Goal: Information Seeking & Learning: Check status

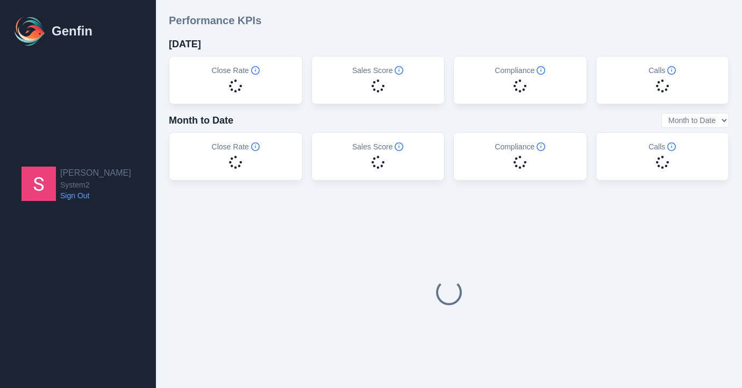
select select "14"
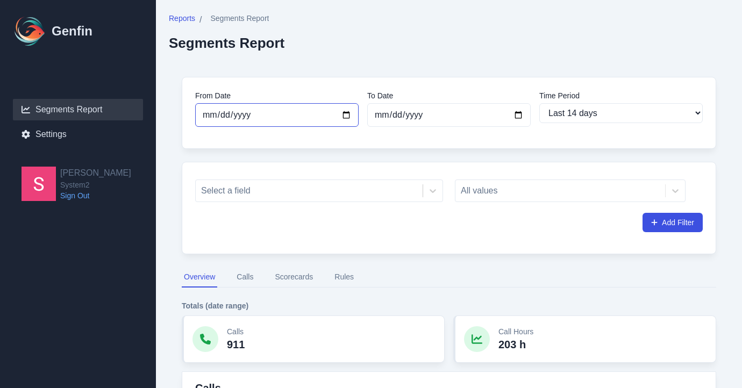
click at [344, 118] on input "2025-09-15" at bounding box center [276, 115] width 163 height 24
type input "2025-08-15"
select select "custom"
type input "[DATE]"
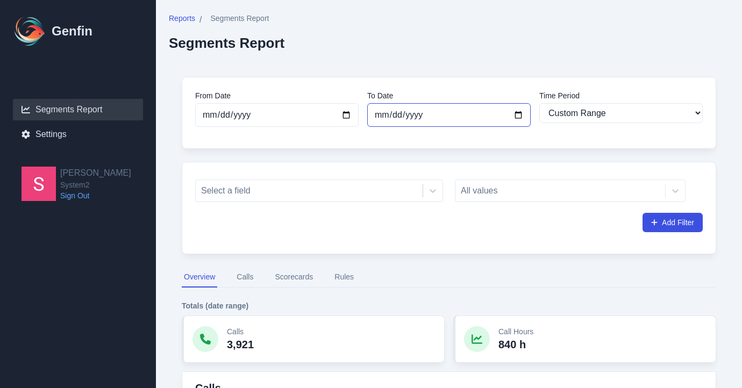
click at [501, 122] on input "2025-09-29" at bounding box center [448, 115] width 163 height 24
click at [518, 119] on input "2025-09-29" at bounding box center [448, 115] width 163 height 24
type input "[DATE]"
select select "30"
type input "[DATE]"
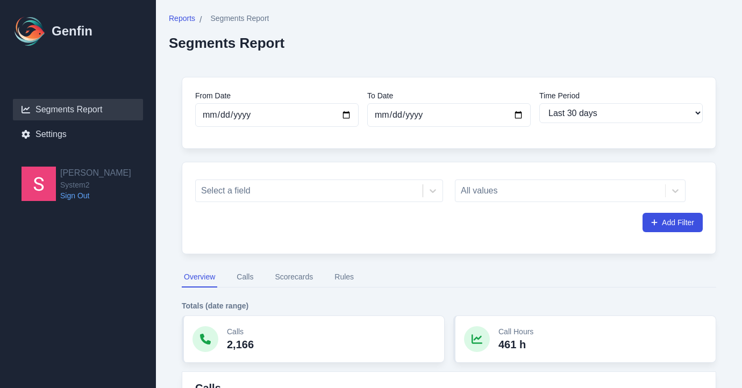
click at [481, 41] on div "Reports / Segments Report Segments Report" at bounding box center [449, 32] width 560 height 38
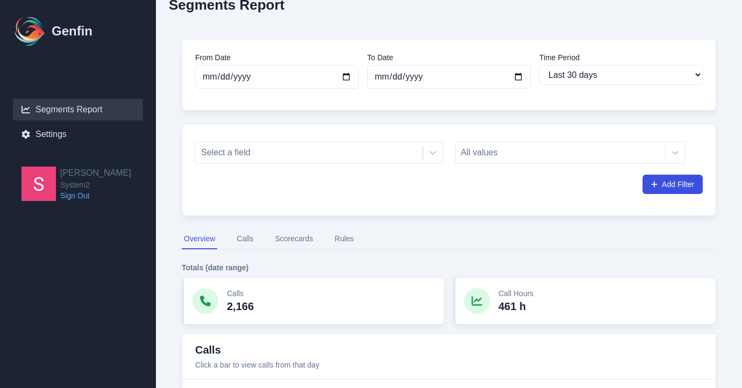
scroll to position [39, 0]
click at [403, 156] on div at bounding box center [309, 151] width 216 height 15
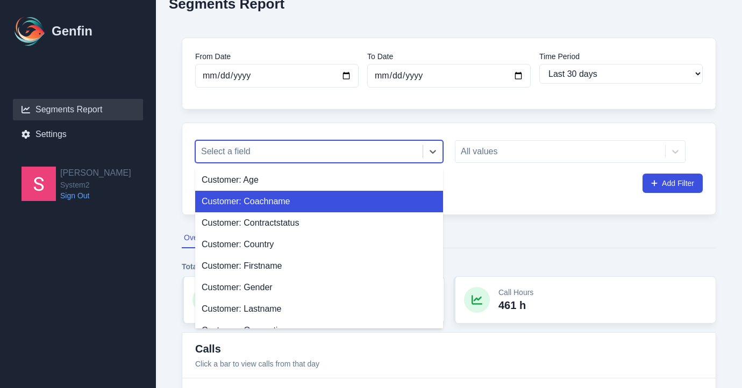
click at [372, 200] on div "Customer: Coachname" at bounding box center [319, 202] width 248 height 22
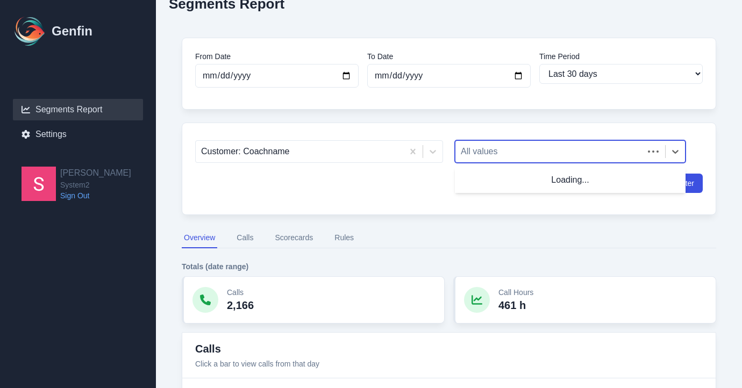
click at [495, 151] on div at bounding box center [549, 151] width 177 height 15
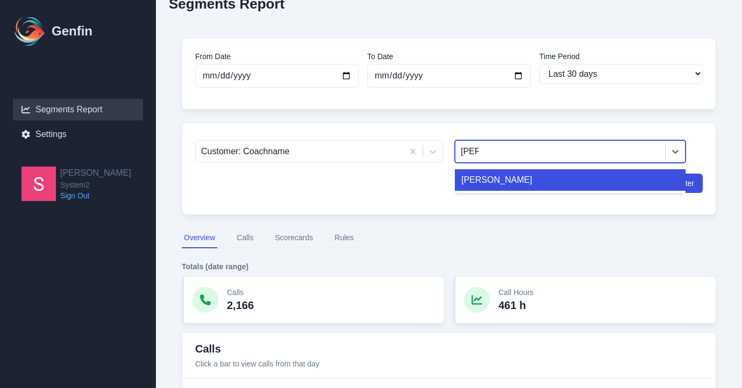
type input "jesse"
click at [498, 180] on div "[PERSON_NAME]" at bounding box center [570, 180] width 231 height 22
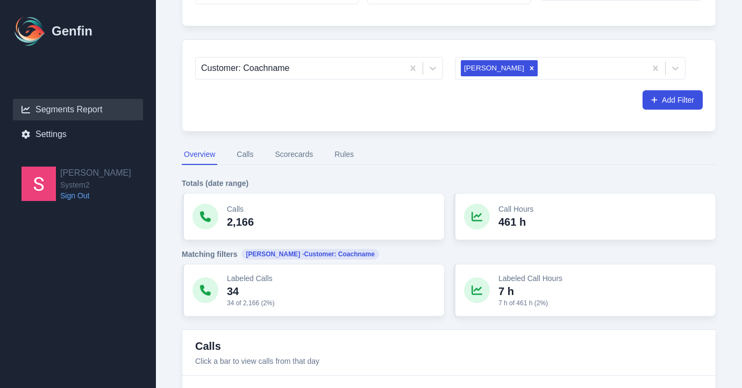
scroll to position [138, 0]
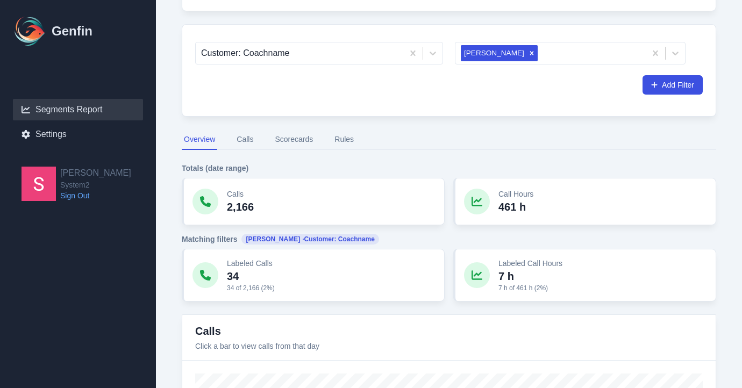
click at [248, 137] on button "Calls" at bounding box center [244, 140] width 21 height 20
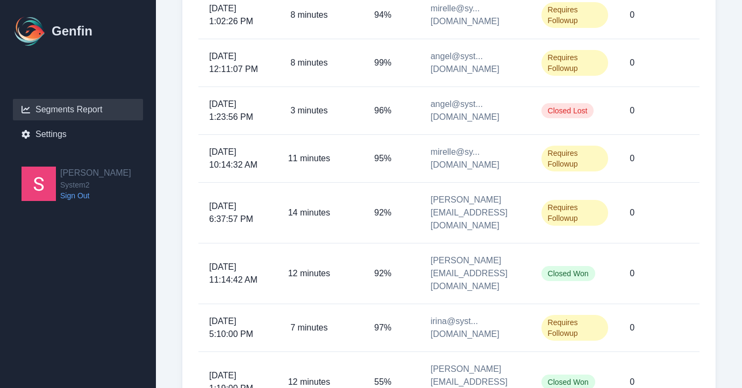
scroll to position [517, 0]
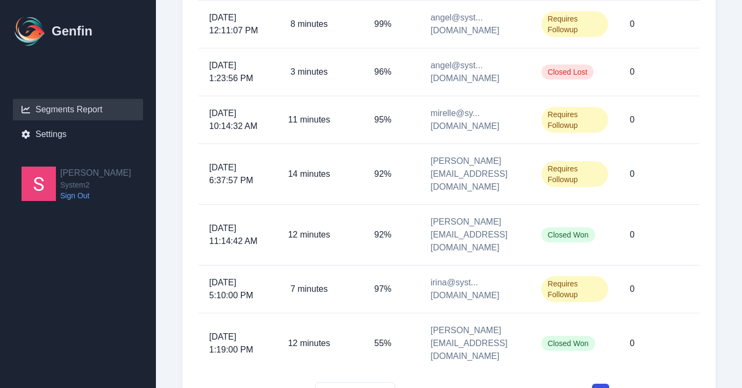
click at [616, 384] on button "2" at bounding box center [619, 392] width 17 height 17
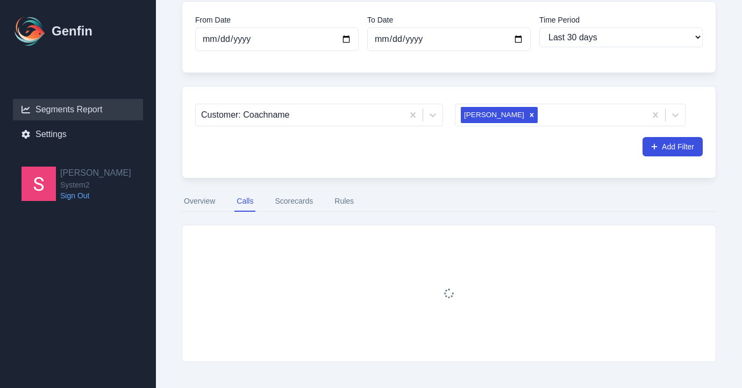
scroll to position [517, 0]
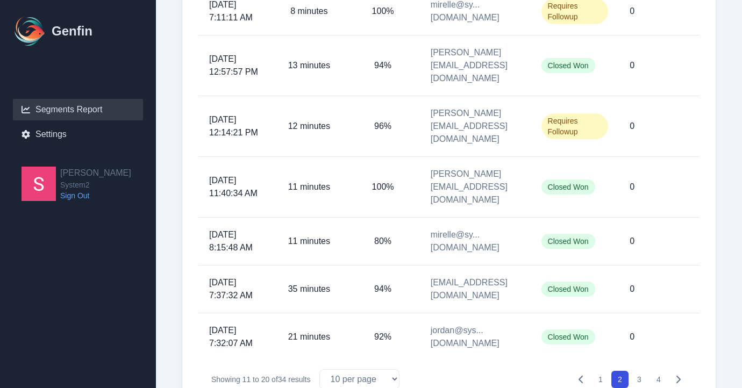
click at [641, 371] on button "3" at bounding box center [639, 379] width 17 height 17
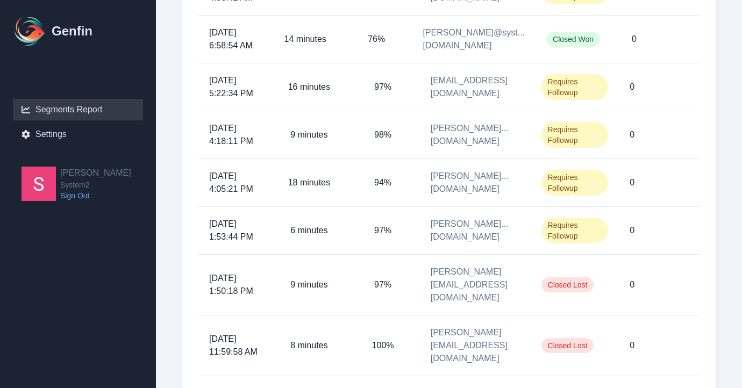
scroll to position [517, 0]
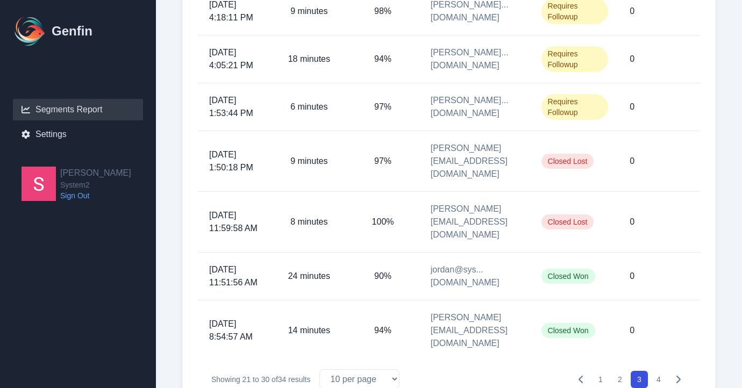
click at [655, 371] on button "4" at bounding box center [658, 379] width 17 height 17
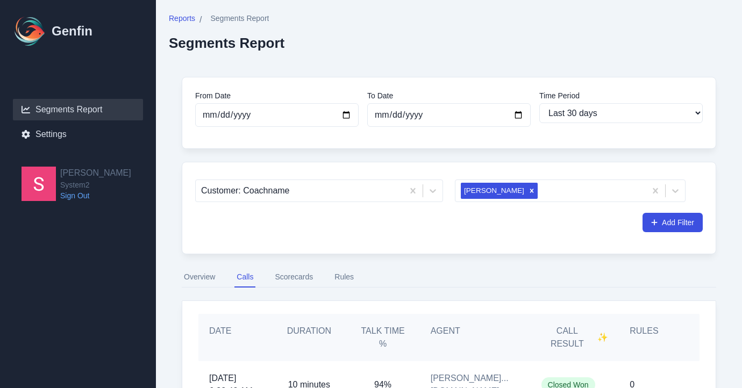
scroll to position [230, 0]
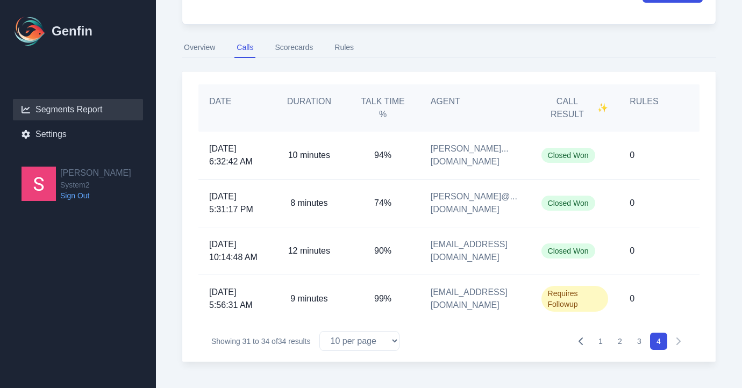
click at [295, 56] on button "Scorecards" at bounding box center [294, 48] width 42 height 20
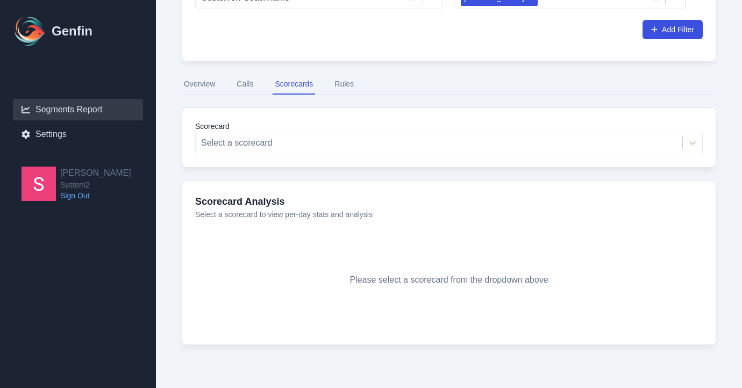
scroll to position [193, 0]
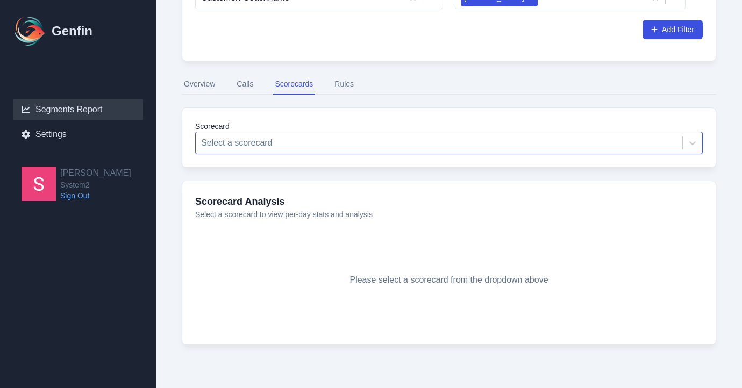
click at [300, 134] on div "Select a scorecard" at bounding box center [439, 142] width 486 height 19
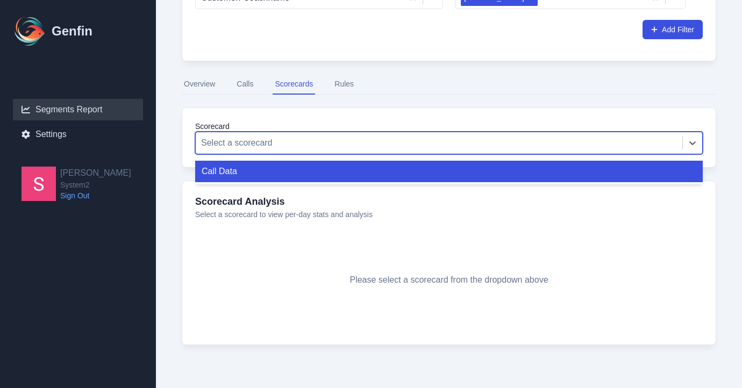
click at [283, 180] on div "Call Data" at bounding box center [448, 172] width 507 height 22
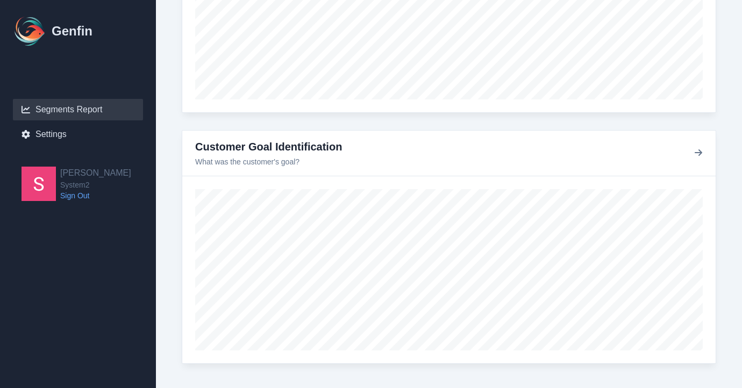
scroll to position [1271, 0]
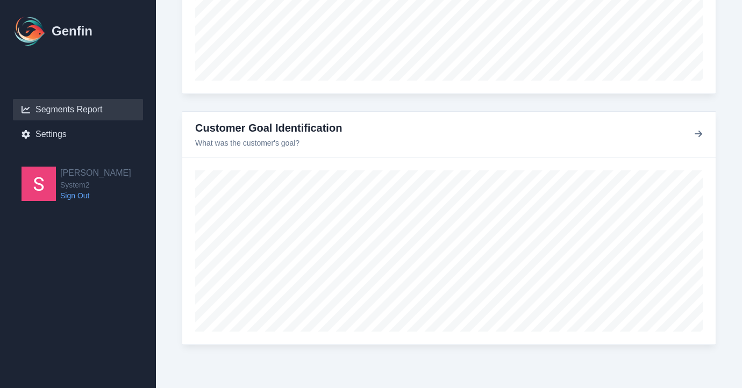
click at [703, 133] on div "Customer Goal Identification What was the customer's goal?" at bounding box center [448, 135] width 533 height 46
click at [694, 133] on icon "button" at bounding box center [698, 134] width 9 height 9
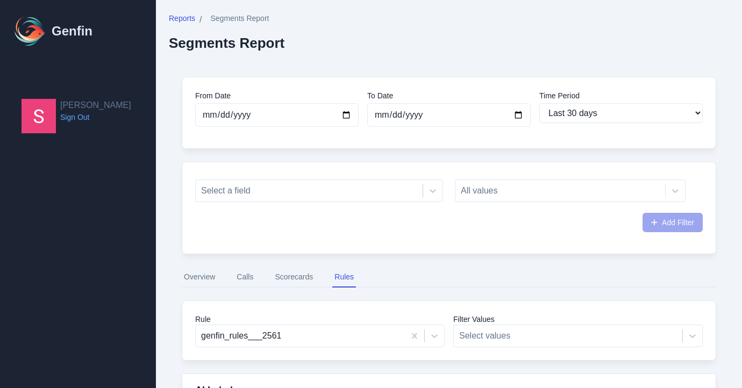
select select "30"
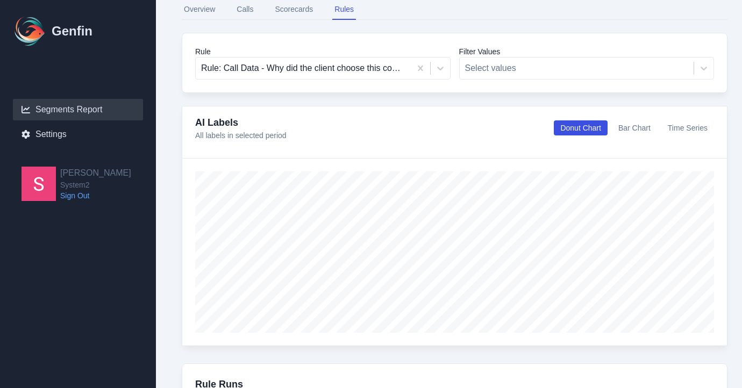
scroll to position [278, 0]
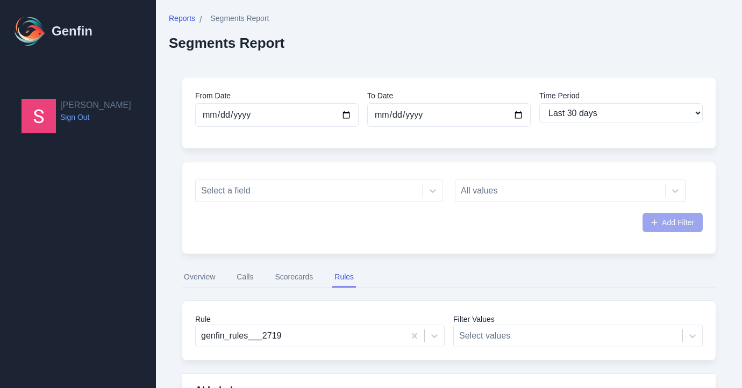
select select "30"
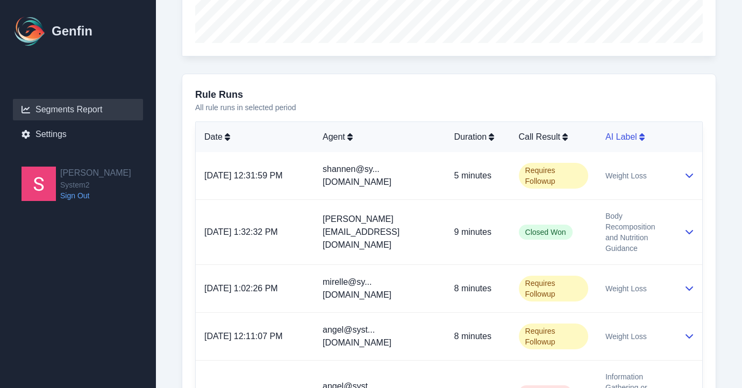
scroll to position [630, 0]
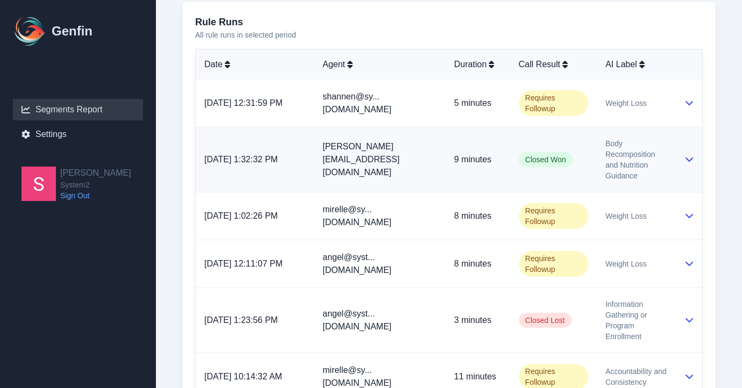
click at [689, 156] on icon at bounding box center [689, 159] width 9 height 9
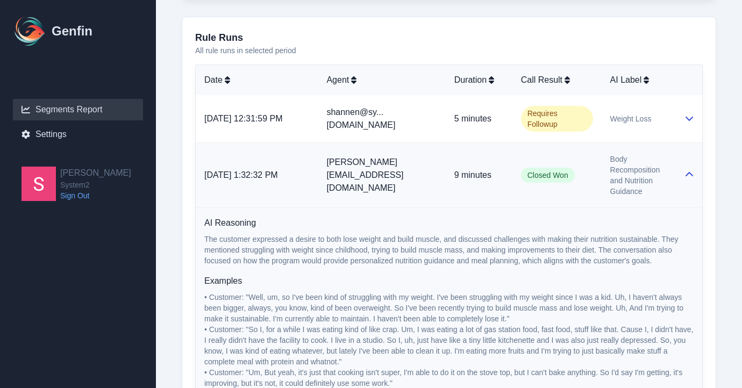
scroll to position [608, 0]
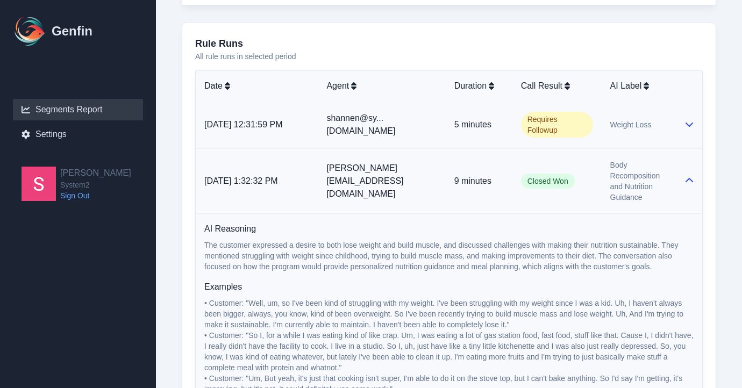
click at [690, 126] on icon at bounding box center [689, 125] width 8 height 4
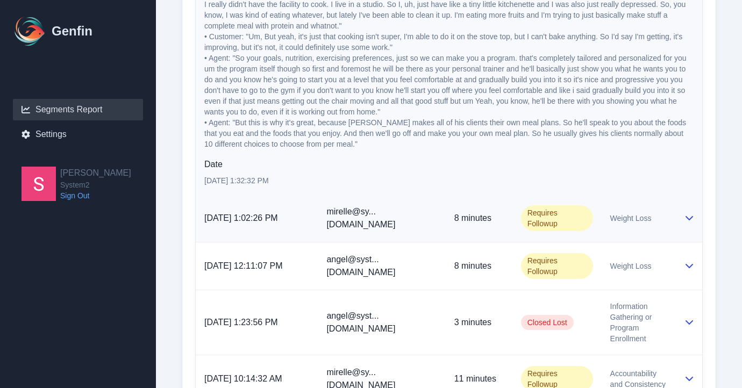
scroll to position [1164, 0]
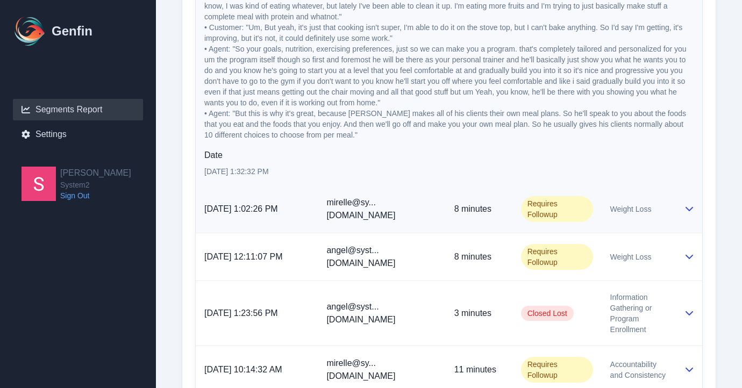
click at [683, 213] on td at bounding box center [688, 209] width 27 height 48
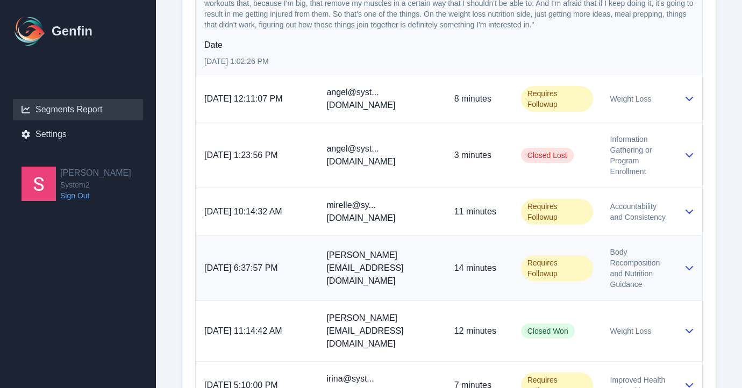
scroll to position [1572, 0]
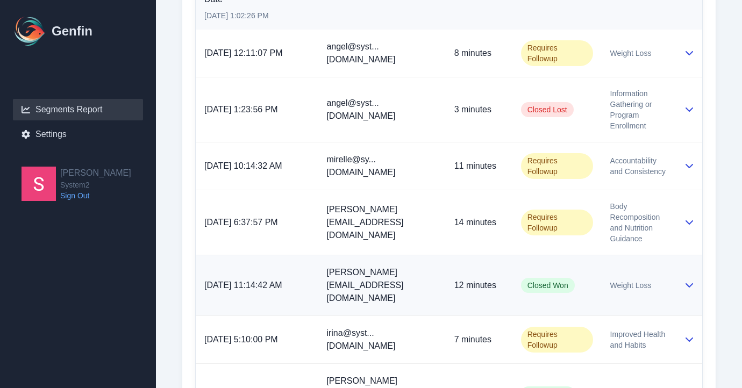
click at [686, 281] on icon at bounding box center [689, 285] width 9 height 9
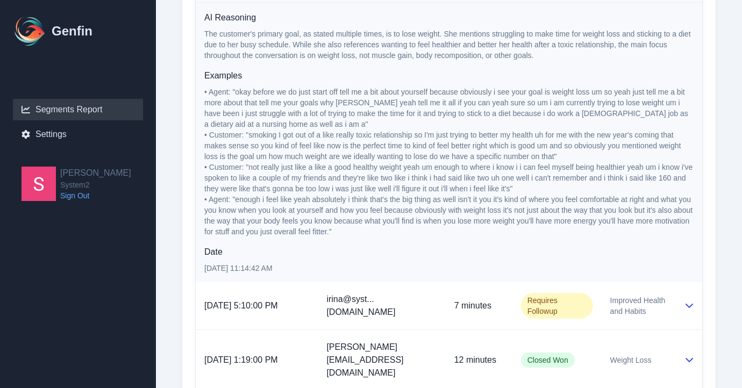
scroll to position [1917, 0]
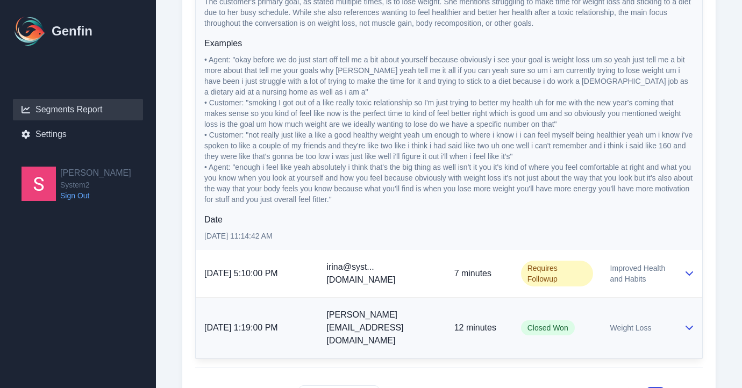
click at [685, 323] on icon at bounding box center [689, 327] width 9 height 9
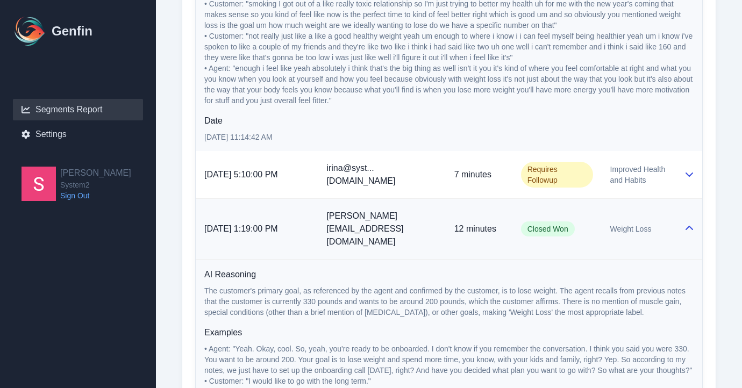
scroll to position [2009, 0]
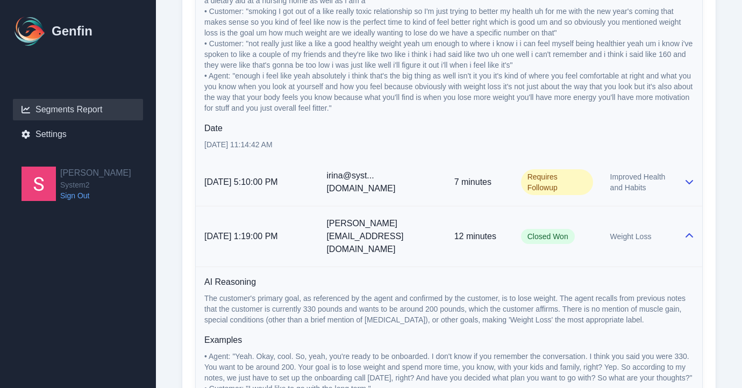
click at [683, 161] on td at bounding box center [688, 183] width 27 height 48
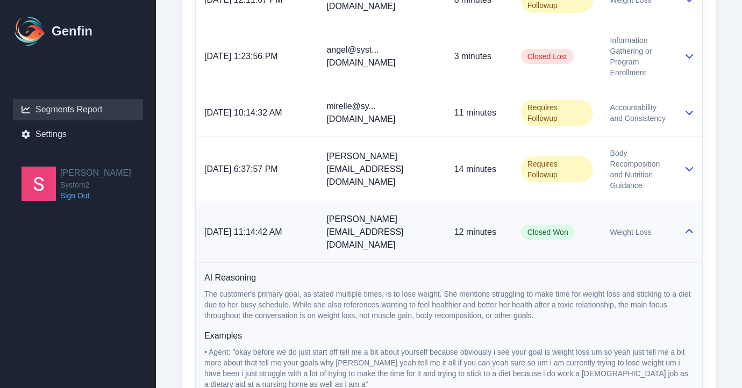
scroll to position [1576, 0]
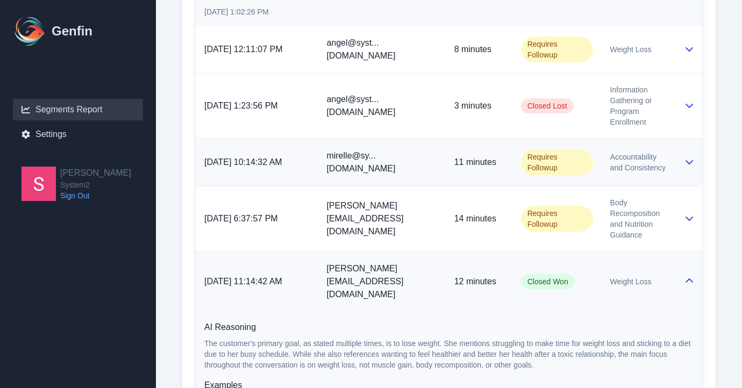
click at [689, 160] on icon at bounding box center [689, 161] width 9 height 9
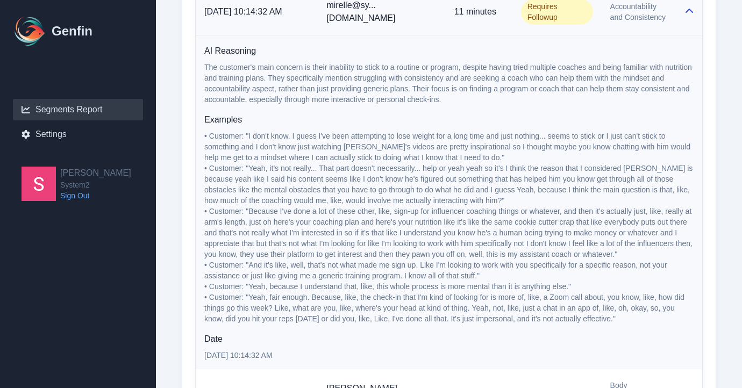
scroll to position [1732, 0]
